Goal: Task Accomplishment & Management: Manage account settings

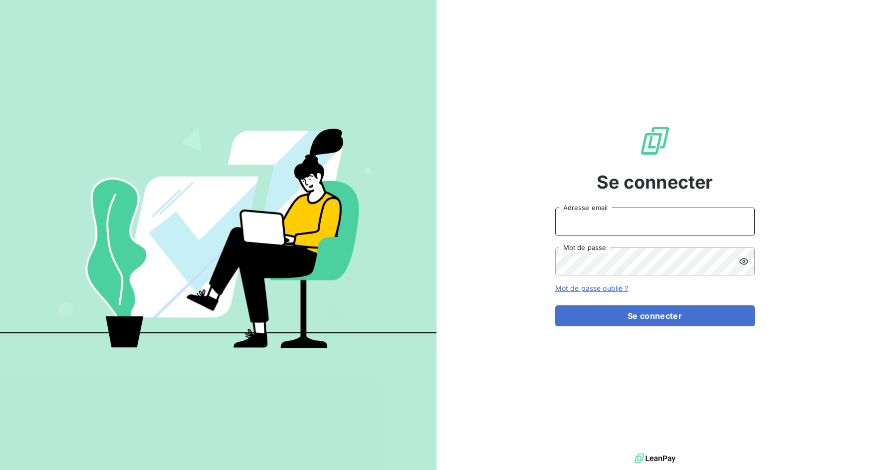
click at [604, 222] on input "Adresse email" at bounding box center [655, 222] width 200 height 28
click at [603, 233] on input "Adresse email" at bounding box center [655, 222] width 200 height 28
click at [598, 219] on input "Adresse email" at bounding box center [655, 222] width 200 height 28
drag, startPoint x: 592, startPoint y: 225, endPoint x: 626, endPoint y: 225, distance: 33.4
click at [626, 225] on input "admin@3dcelo" at bounding box center [655, 222] width 200 height 28
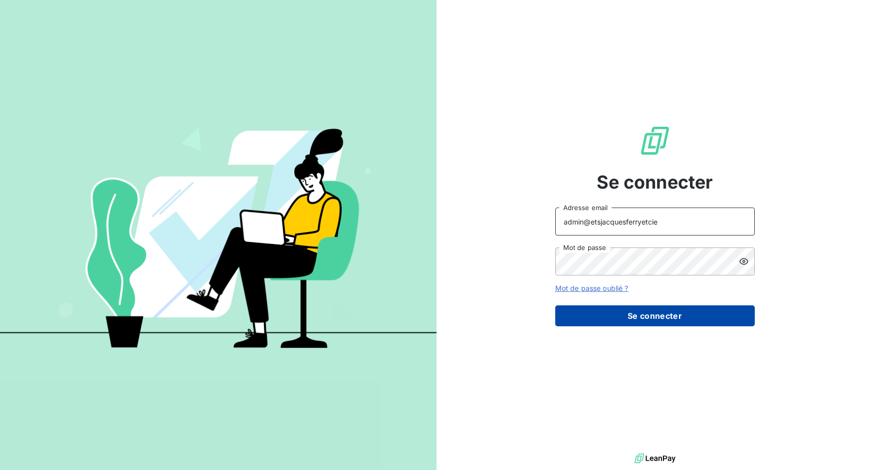
type input "admin@etsjacquesferryetcie"
click at [628, 313] on button "Se connecter" at bounding box center [655, 315] width 200 height 21
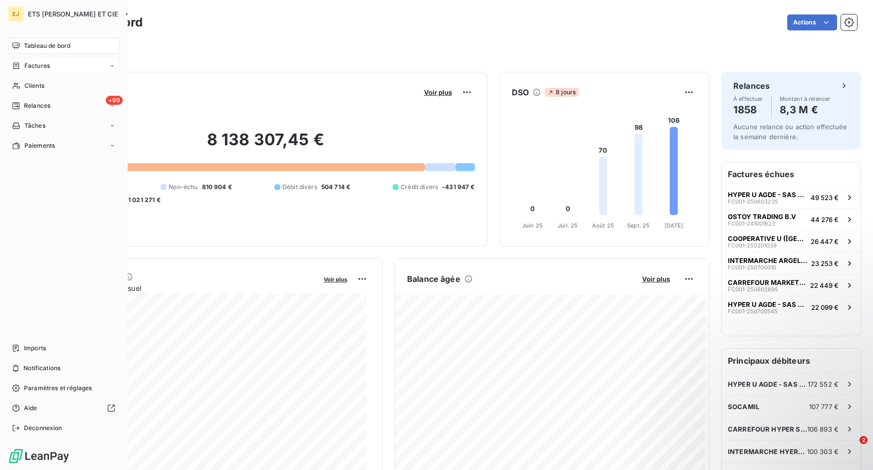
click at [42, 65] on span "Factures" at bounding box center [36, 65] width 25 height 9
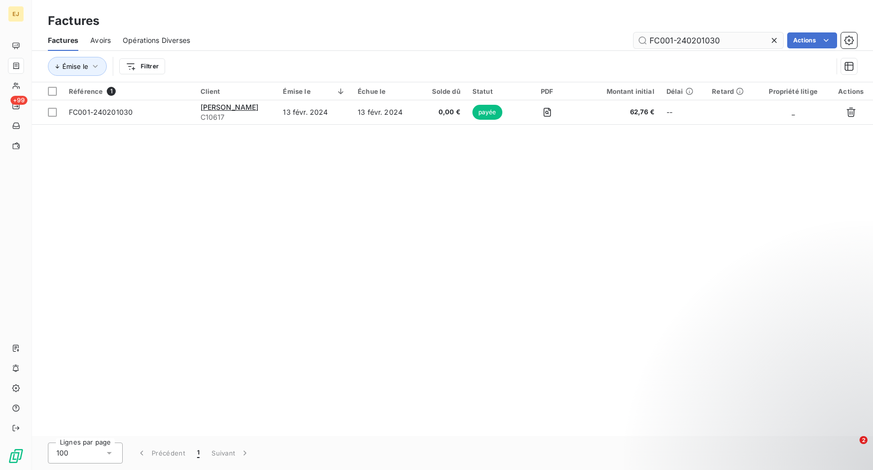
click at [728, 43] on input "FC001-240201030" at bounding box center [709, 40] width 150 height 16
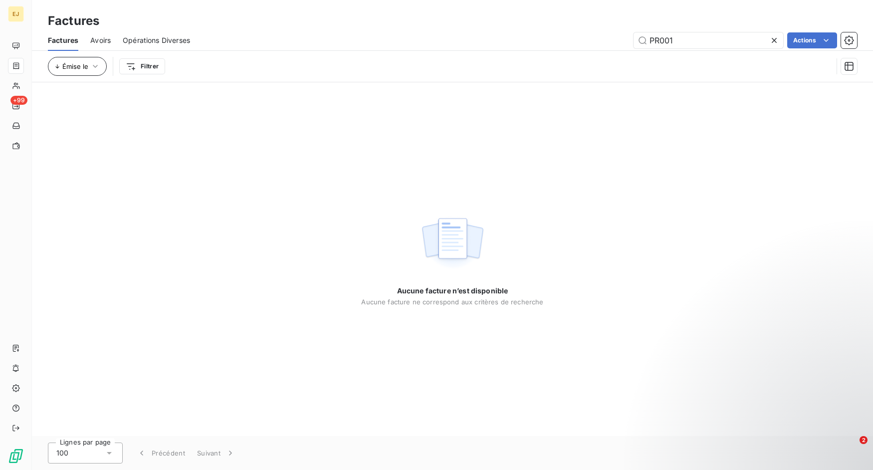
type input "PR001"
click at [85, 72] on button "Émise le" at bounding box center [77, 66] width 59 height 19
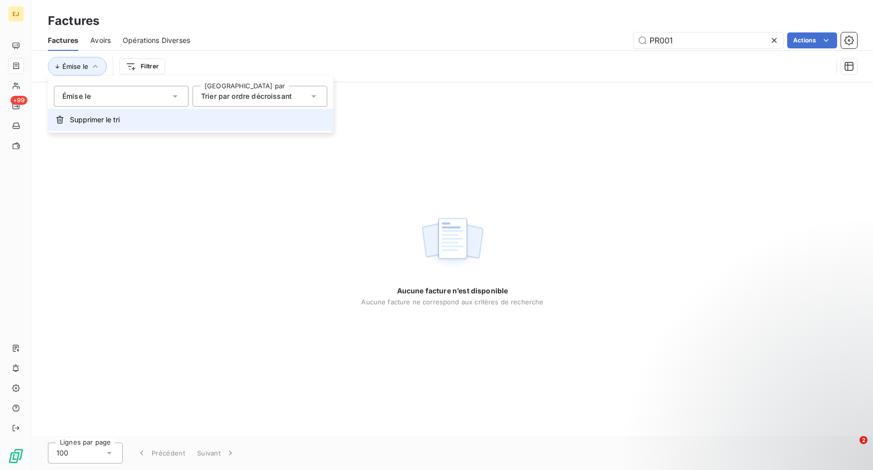
click at [124, 119] on button "Supprimer le tri" at bounding box center [190, 120] width 285 height 22
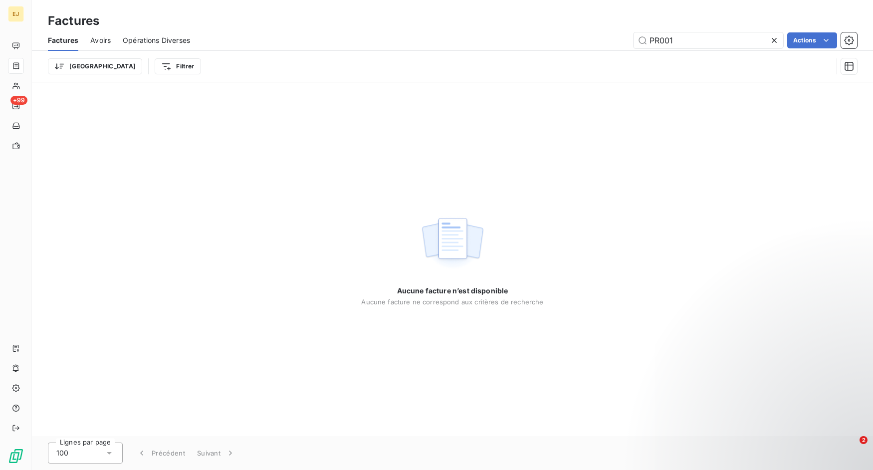
click at [773, 40] on icon at bounding box center [774, 40] width 5 height 5
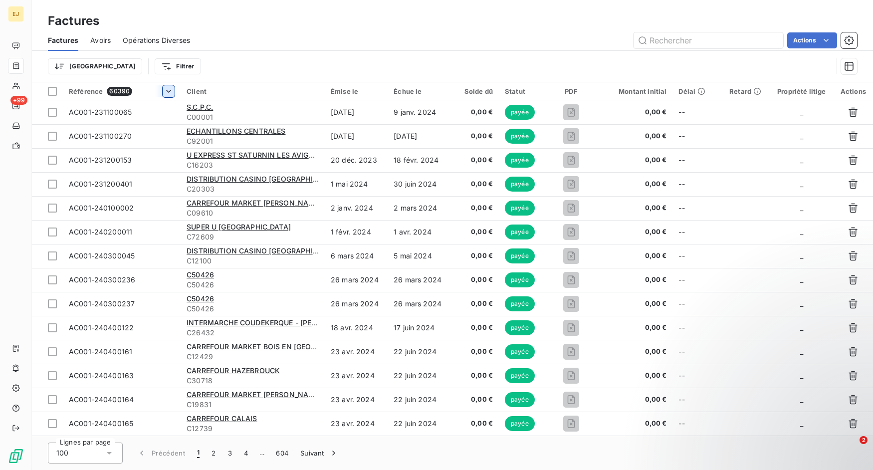
click at [173, 91] on html "EJ +99 Factures Factures Avoirs Opérations Diverses Actions Trier Filtrer Référ…" at bounding box center [436, 235] width 873 height 470
click at [160, 128] on div "Trier par ordre décroissant" at bounding box center [113, 134] width 119 height 22
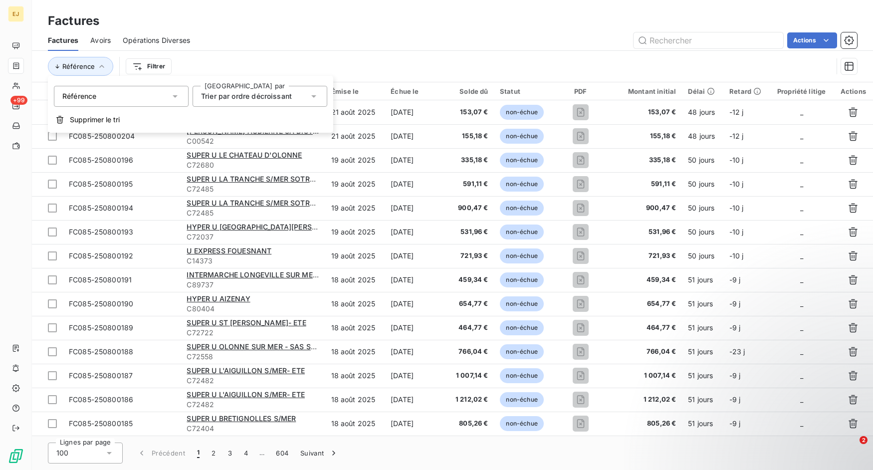
click at [207, 63] on div "Référence Filtrer" at bounding box center [440, 66] width 785 height 19
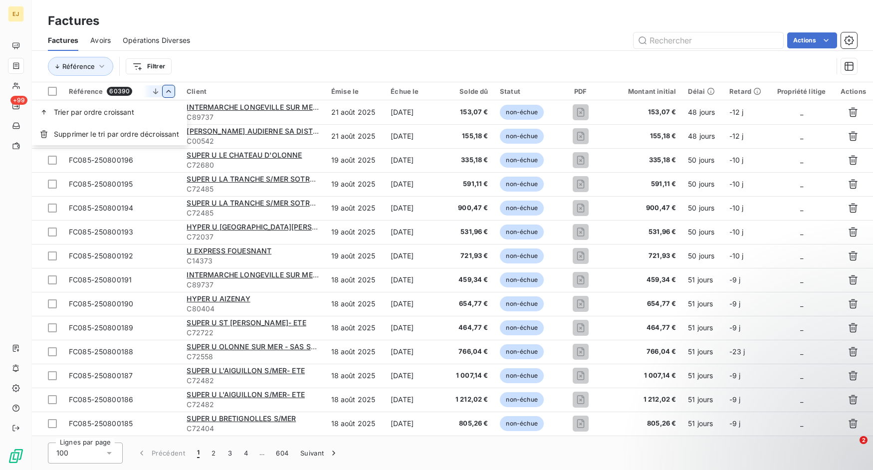
click at [170, 90] on html "EJ +99 Factures Factures Avoirs Opérations Diverses Actions Référence Filtrer R…" at bounding box center [436, 235] width 873 height 470
click at [161, 108] on div "Trier par ordre croissant" at bounding box center [109, 112] width 155 height 22
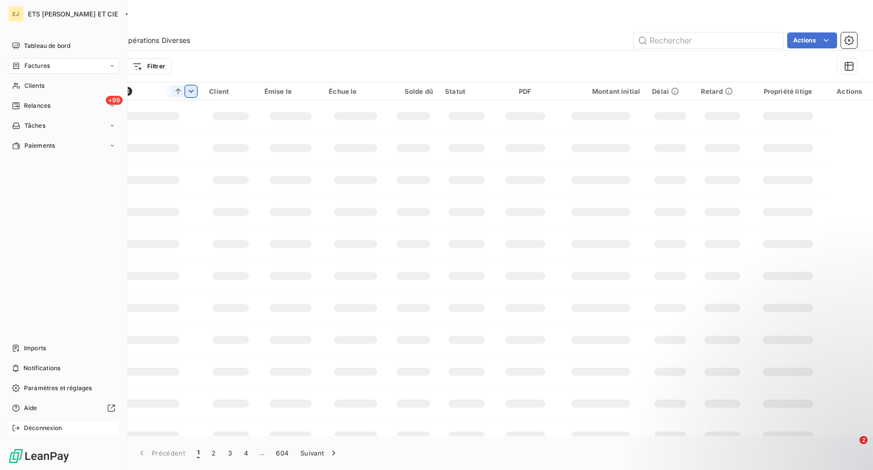
click at [42, 432] on span "Déconnexion" at bounding box center [43, 428] width 38 height 9
